Goal: Task Accomplishment & Management: Manage account settings

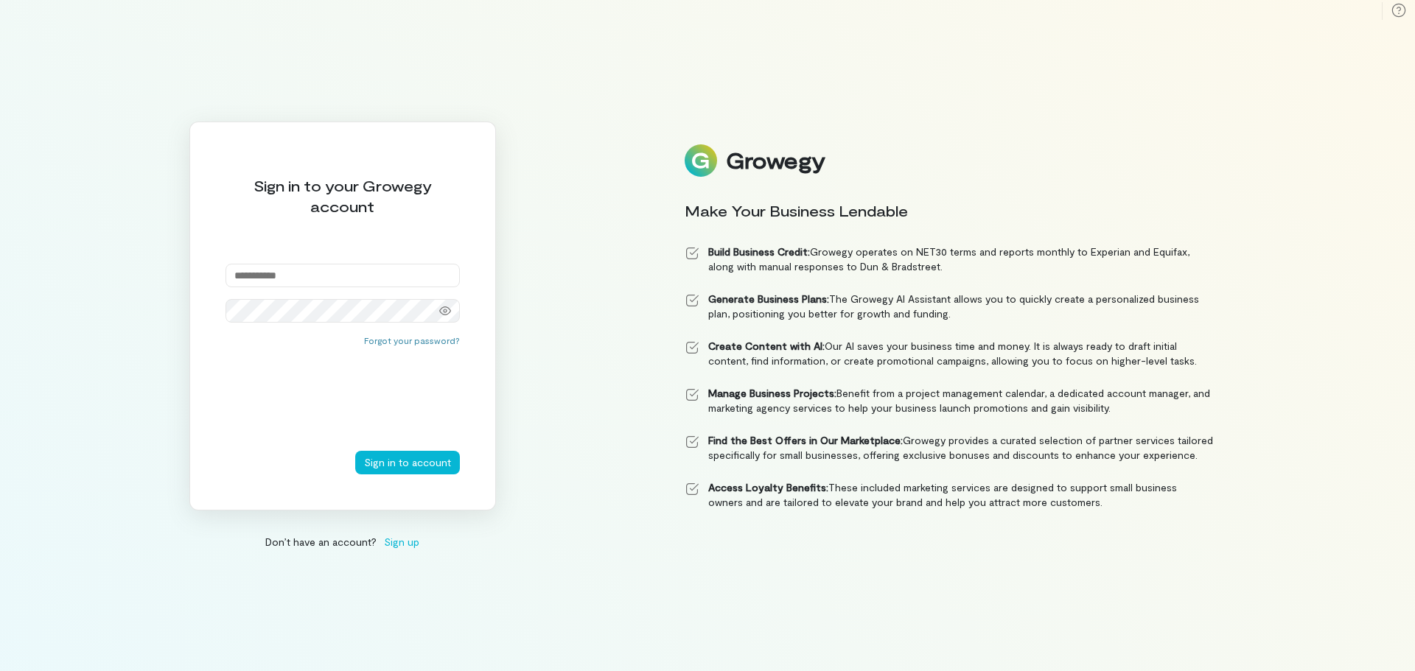
click at [299, 278] on input "email" at bounding box center [342, 276] width 234 height 24
type input "**********"
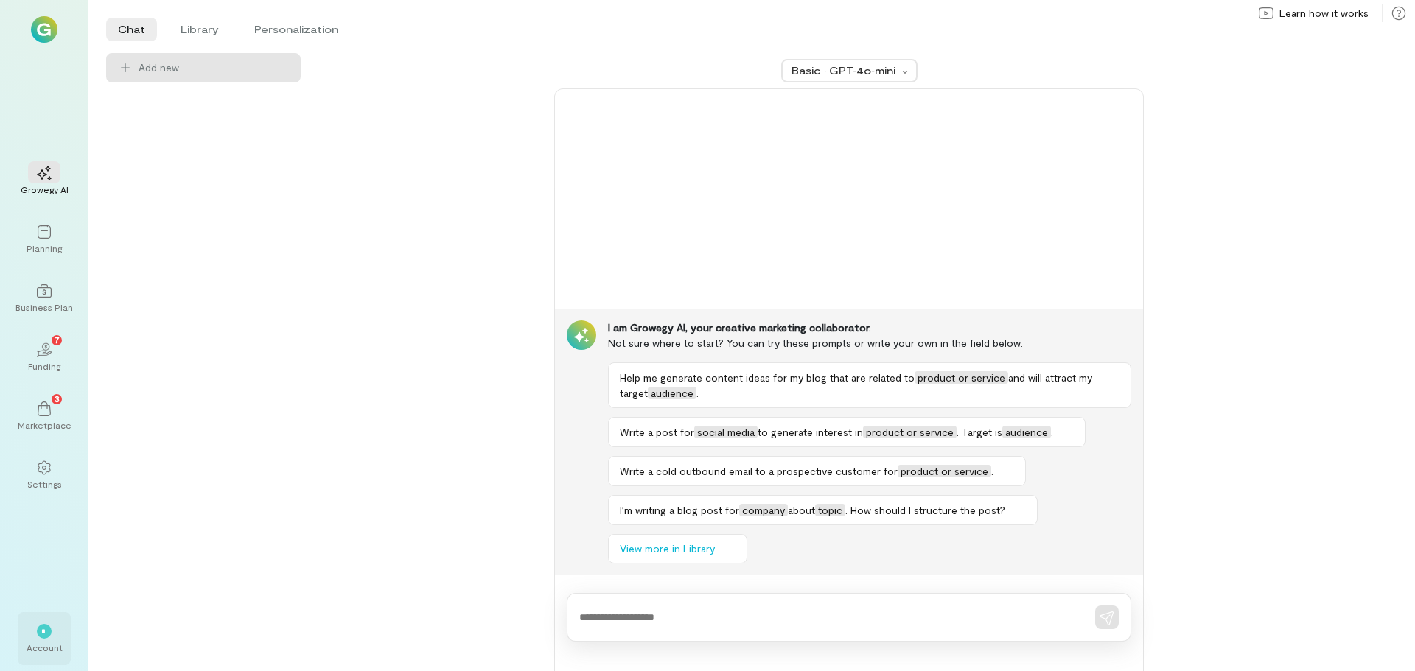
click at [39, 637] on div "*" at bounding box center [44, 631] width 15 height 15
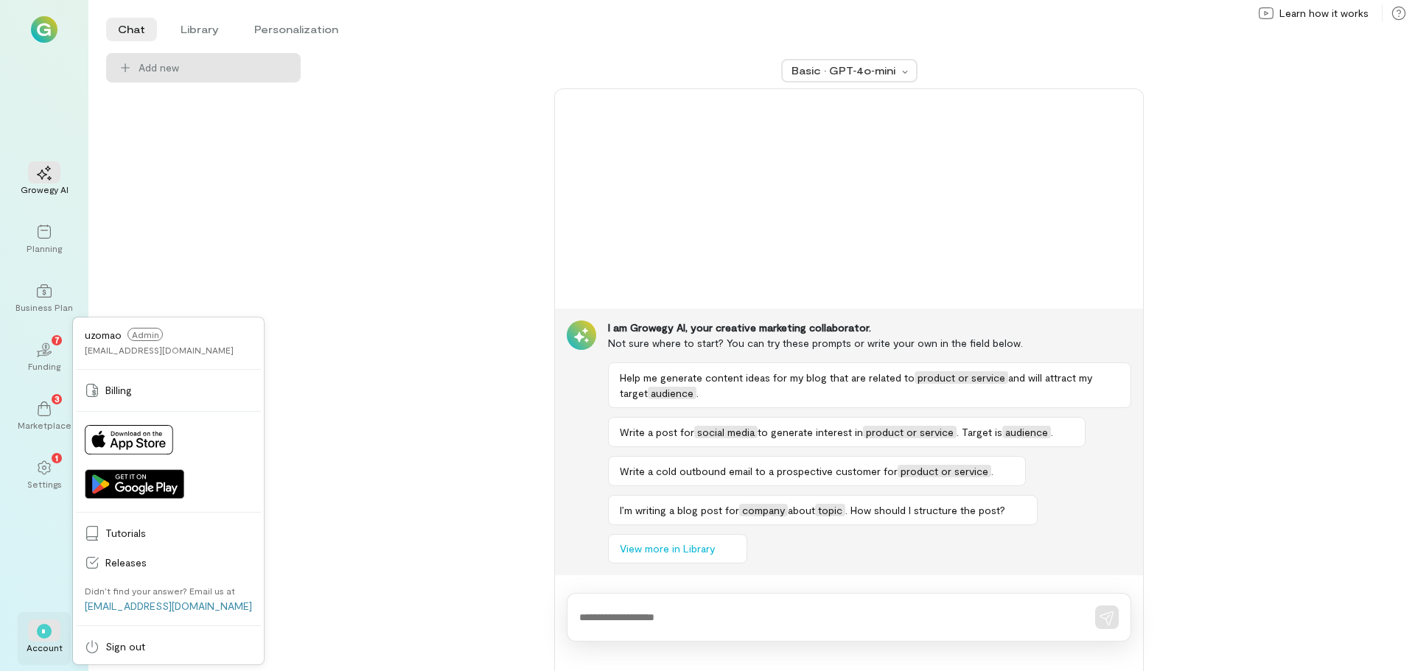
click at [33, 643] on div "Account" at bounding box center [45, 648] width 36 height 12
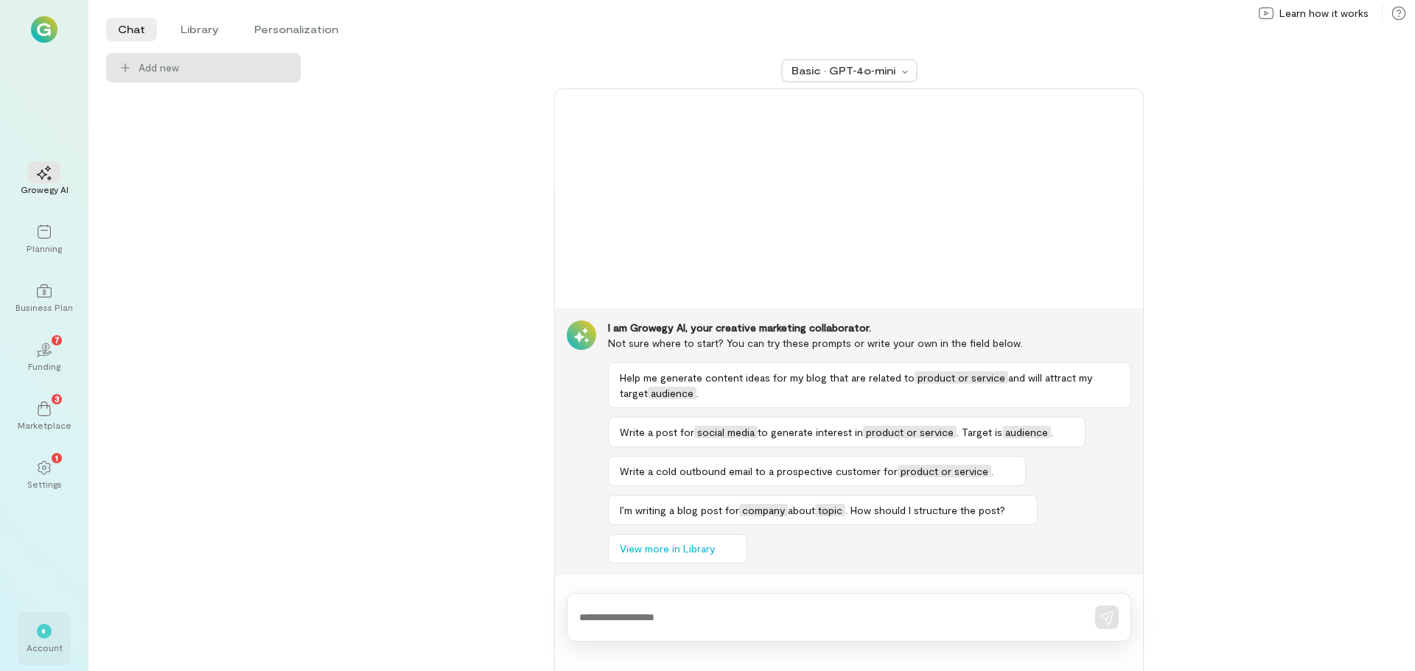
click at [35, 640] on div "*" at bounding box center [44, 631] width 32 height 22
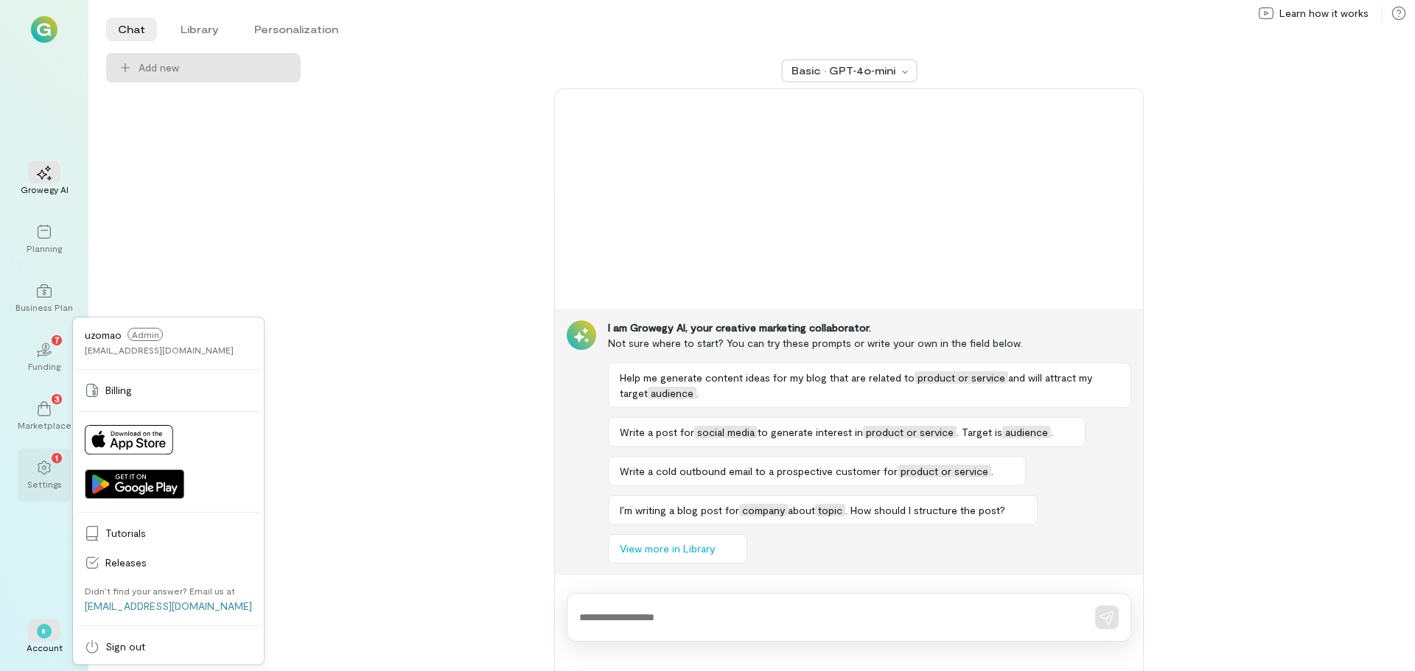
click at [46, 480] on div "Settings" at bounding box center [44, 484] width 35 height 12
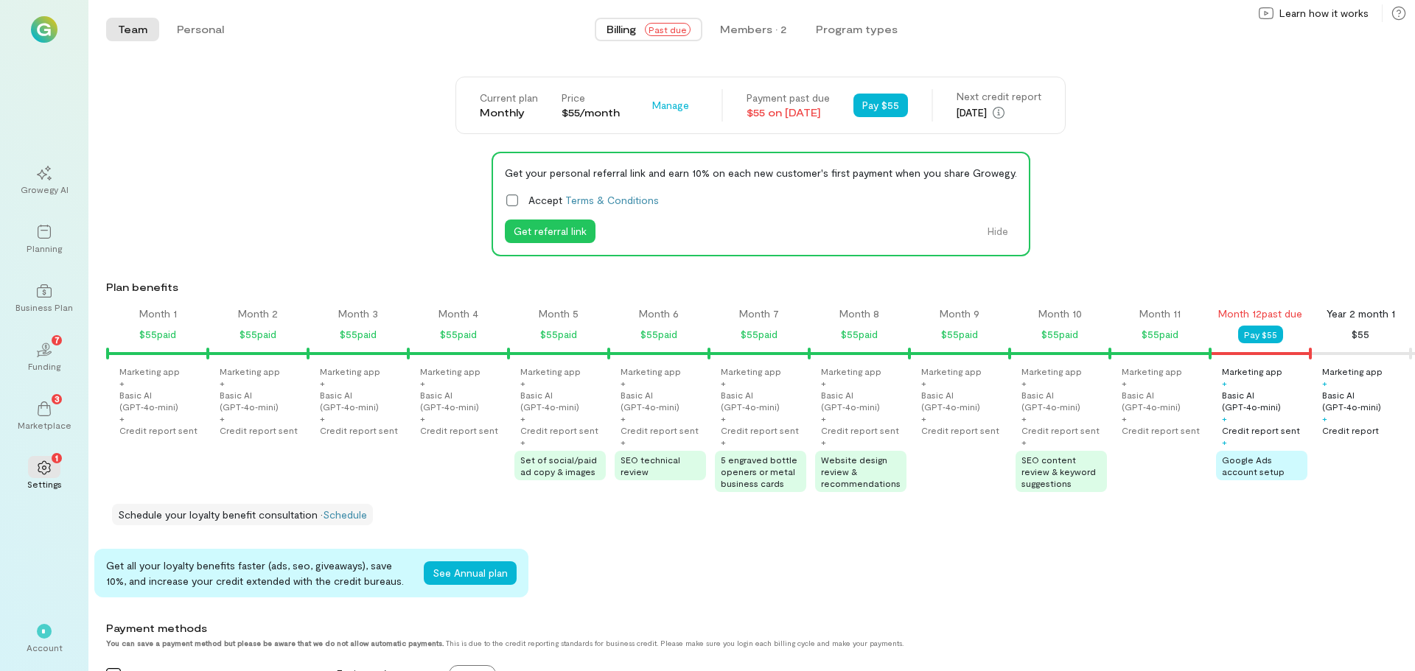
scroll to position [0, 952]
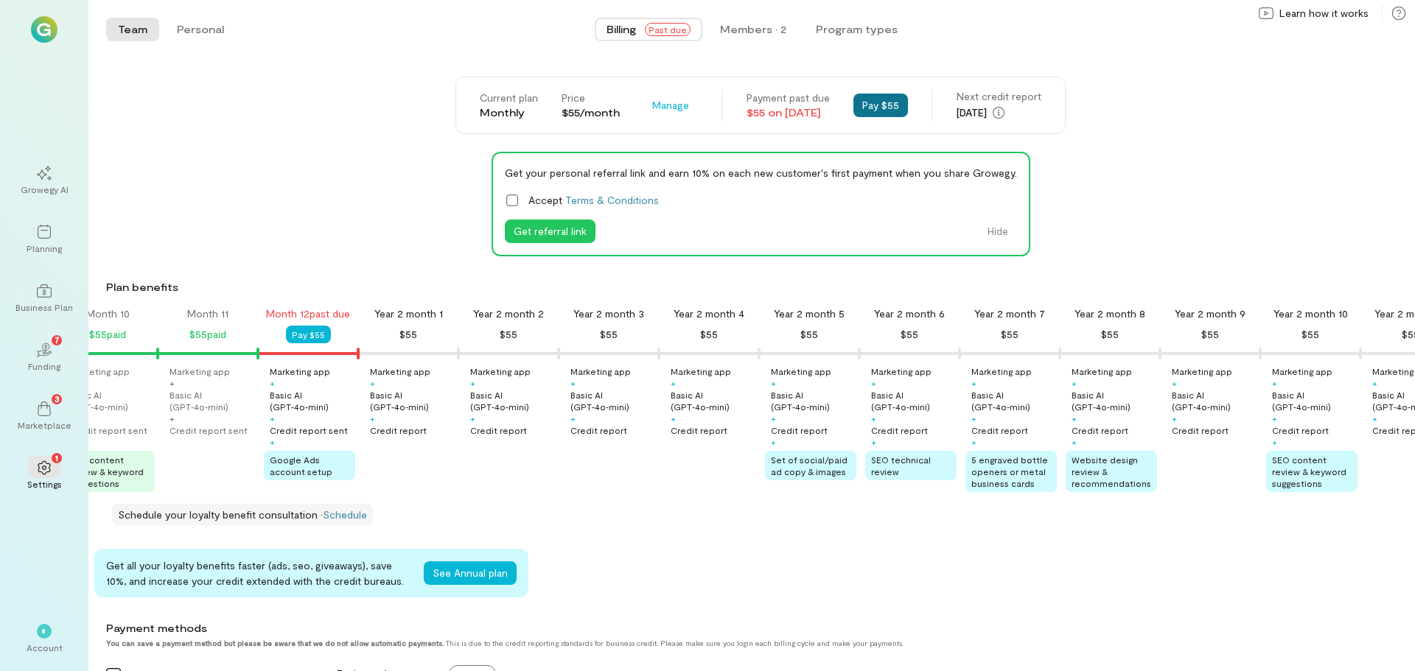
click at [889, 105] on button "Pay $55" at bounding box center [880, 106] width 55 height 24
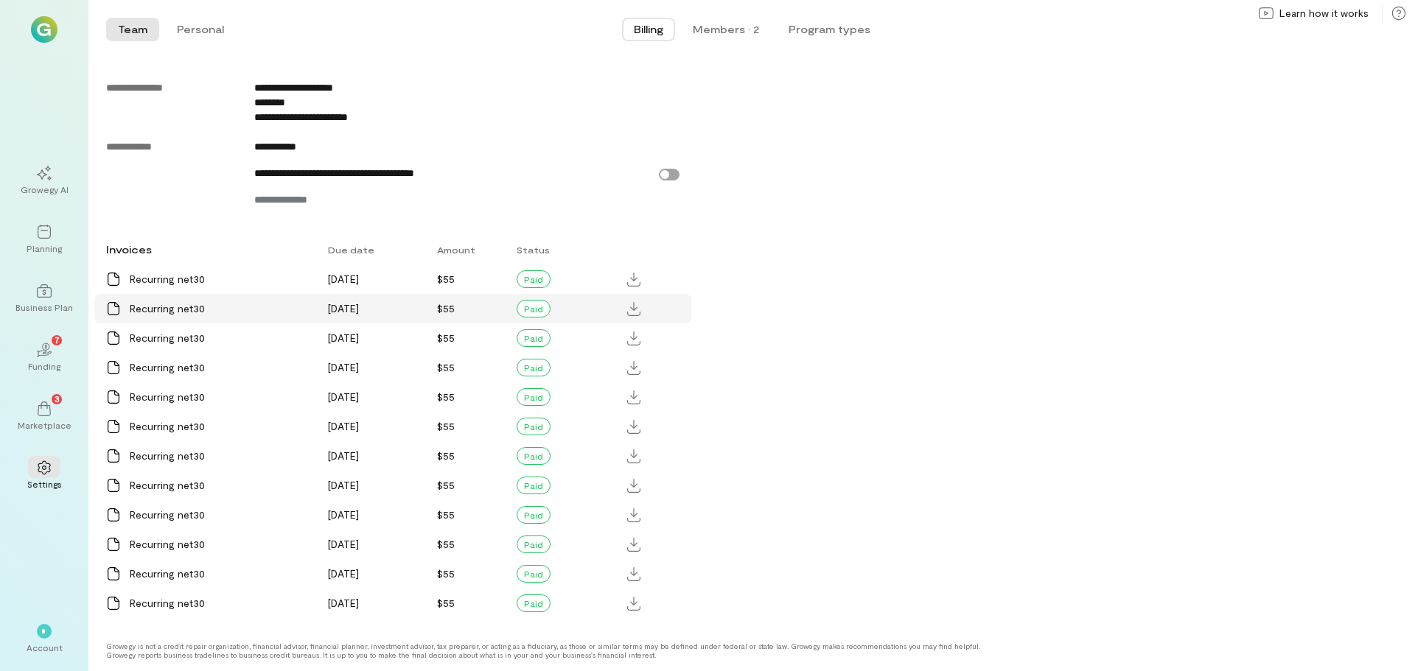
scroll to position [819, 0]
click at [31, 640] on div "*" at bounding box center [44, 631] width 32 height 22
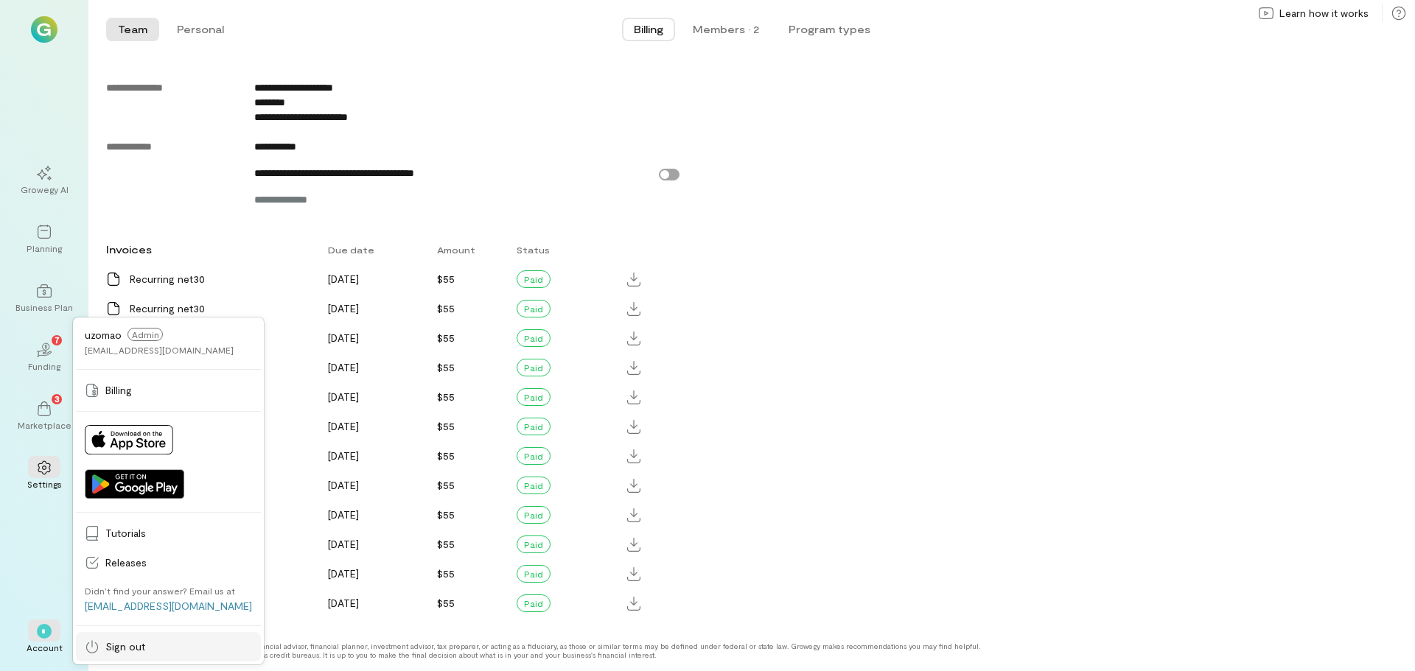
click at [124, 645] on span "Sign out" at bounding box center [178, 647] width 147 height 15
